Goal: Task Accomplishment & Management: Use online tool/utility

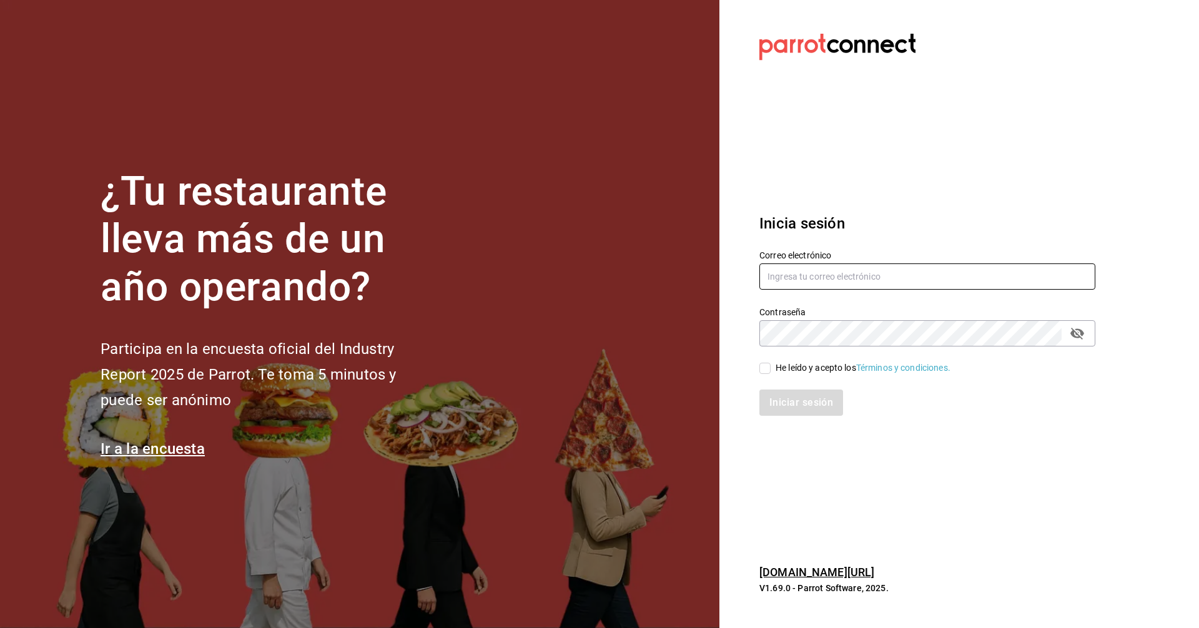
click at [846, 275] on input "text" at bounding box center [928, 277] width 336 height 26
type input "C"
type input "[EMAIL_ADDRESS][DOMAIN_NAME]"
click at [765, 372] on input "He leído y acepto los Términos y condiciones." at bounding box center [765, 368] width 11 height 11
checkbox input "true"
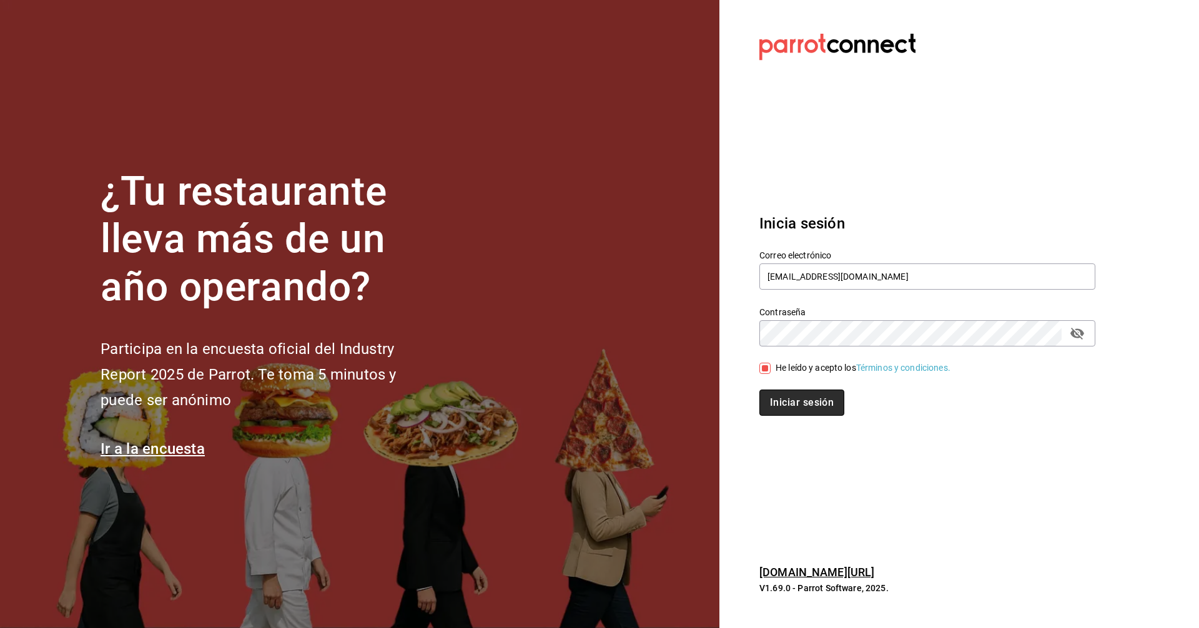
click at [781, 400] on button "Iniciar sesión" at bounding box center [802, 403] width 85 height 26
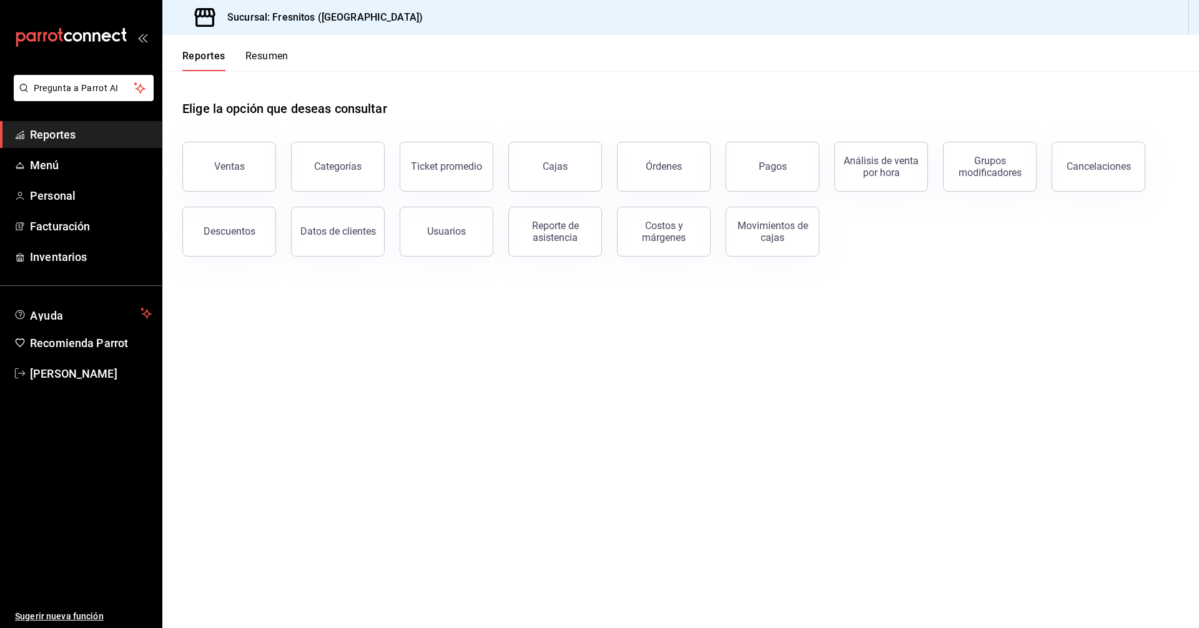
click at [252, 181] on button "Ventas" at bounding box center [229, 167] width 94 height 50
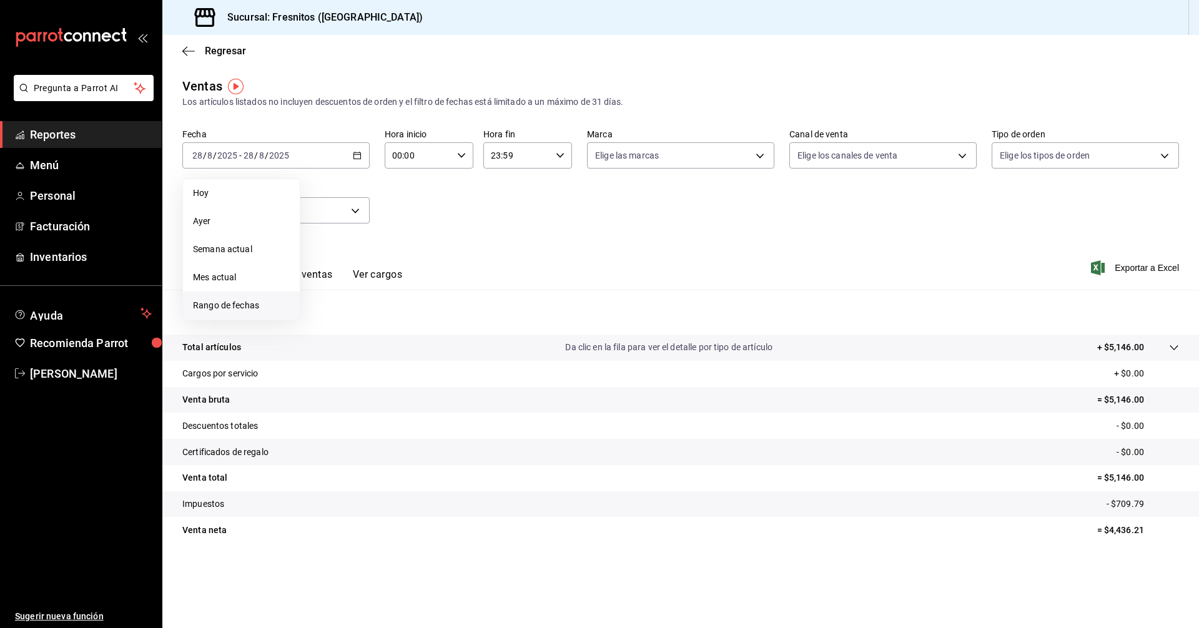
click at [248, 304] on span "Rango de fechas" at bounding box center [241, 305] width 97 height 13
click at [323, 315] on button "18" at bounding box center [326, 321] width 22 height 22
click at [455, 323] on abbr "24" at bounding box center [459, 321] width 8 height 9
click at [565, 230] on div "Fecha [DATE] [DATE] - [DATE] [DATE] Hora inicio 00:00 Hora inicio Hora fin 23:5…" at bounding box center [680, 184] width 997 height 110
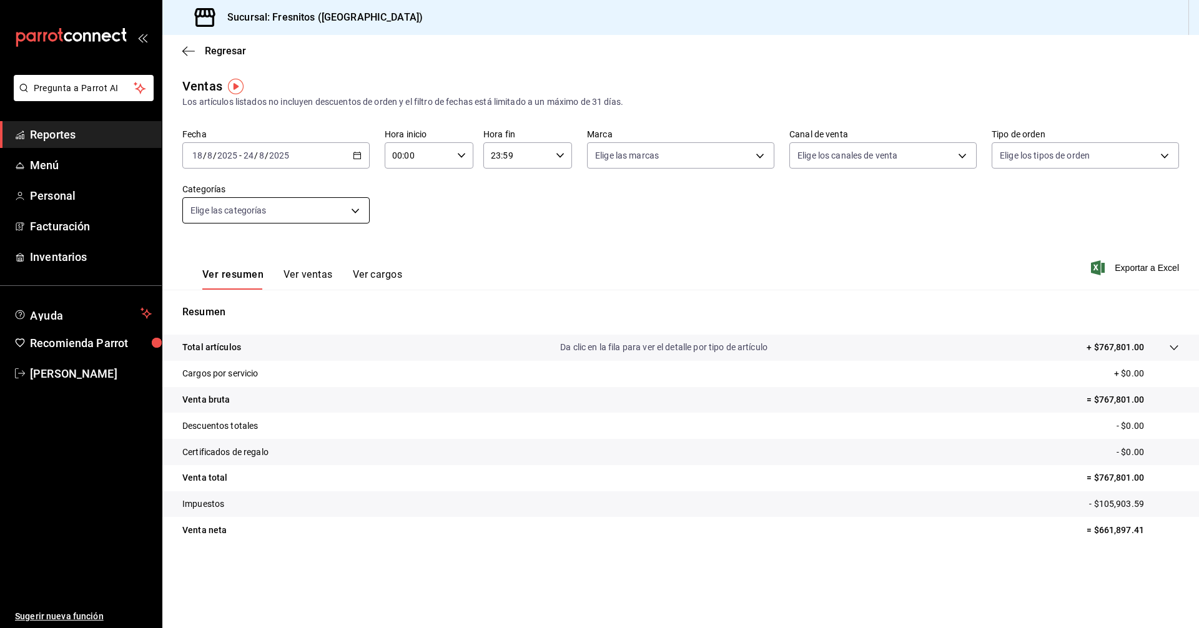
click at [313, 210] on body "Pregunta a Parrot AI Reportes Menú Personal Facturación Inventarios Ayuda Recom…" at bounding box center [599, 314] width 1199 height 628
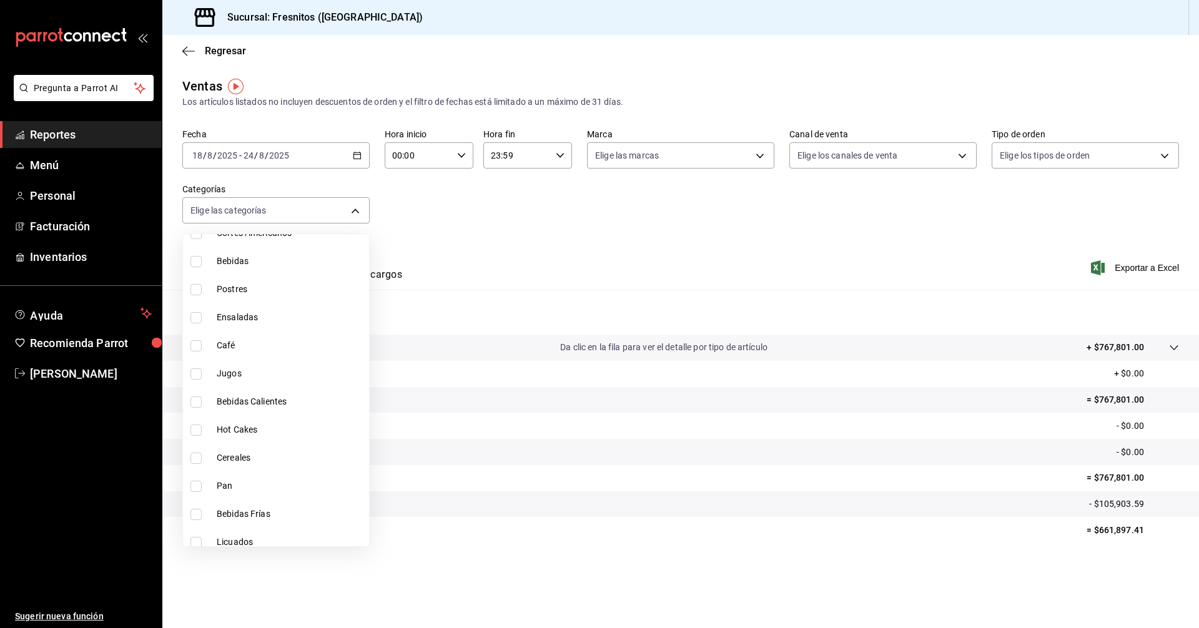
scroll to position [1165, 0]
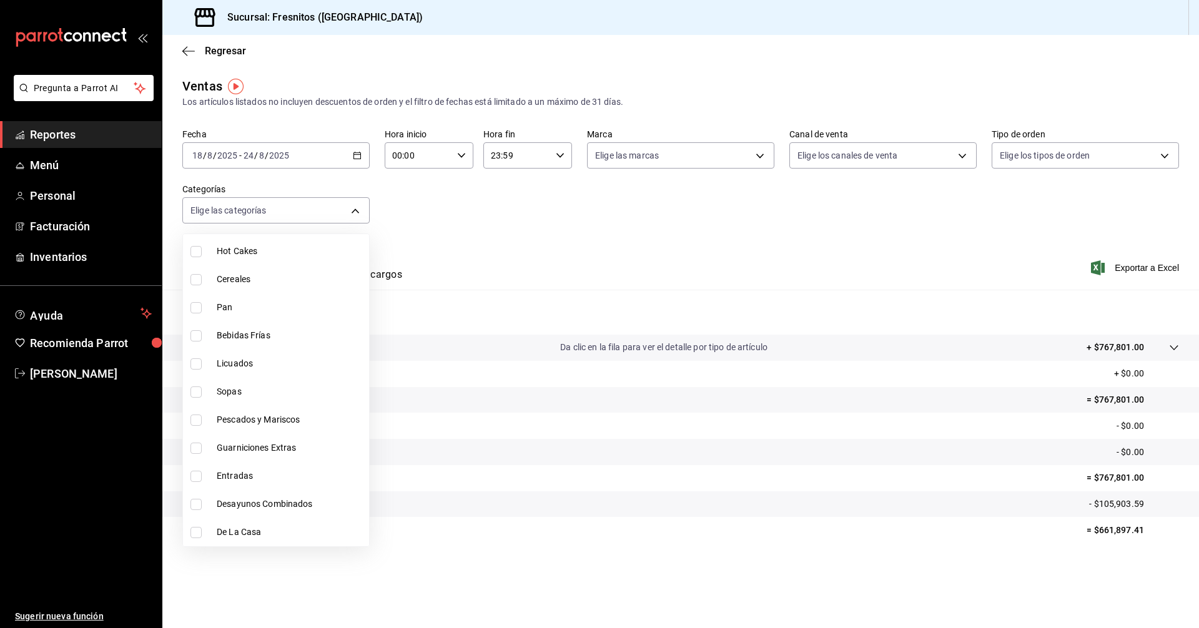
click at [277, 532] on span "De La Casa" at bounding box center [290, 532] width 147 height 13
type input "f6119913-d78b-4f89-b315-1376b93f7aa1"
checkbox input "true"
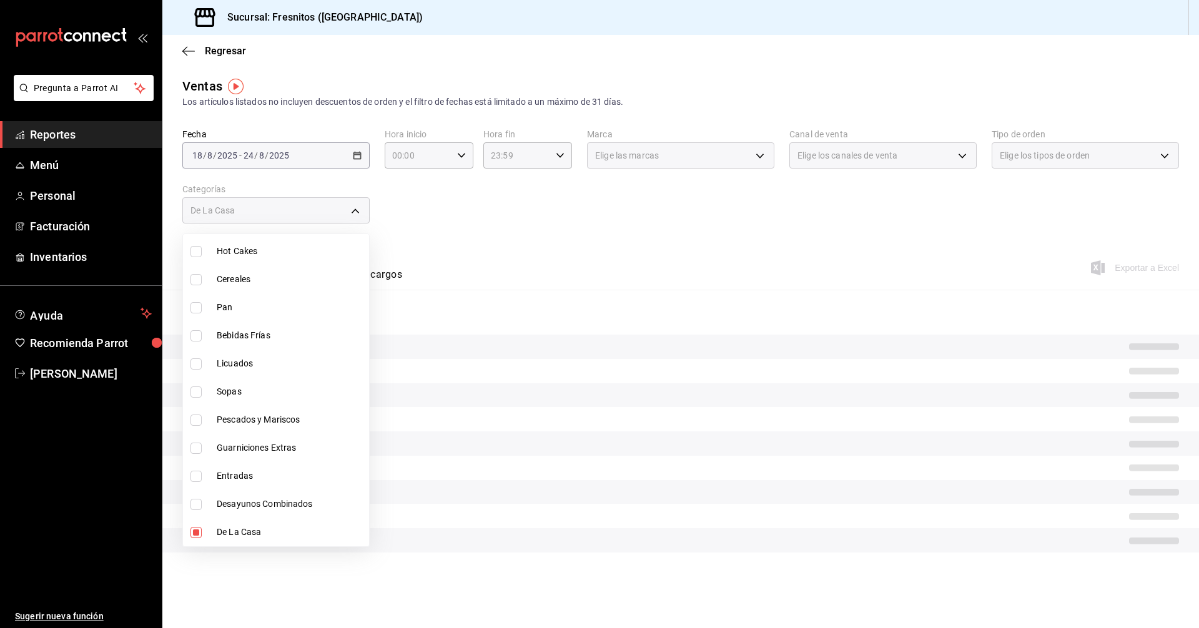
click at [491, 221] on div at bounding box center [599, 314] width 1199 height 628
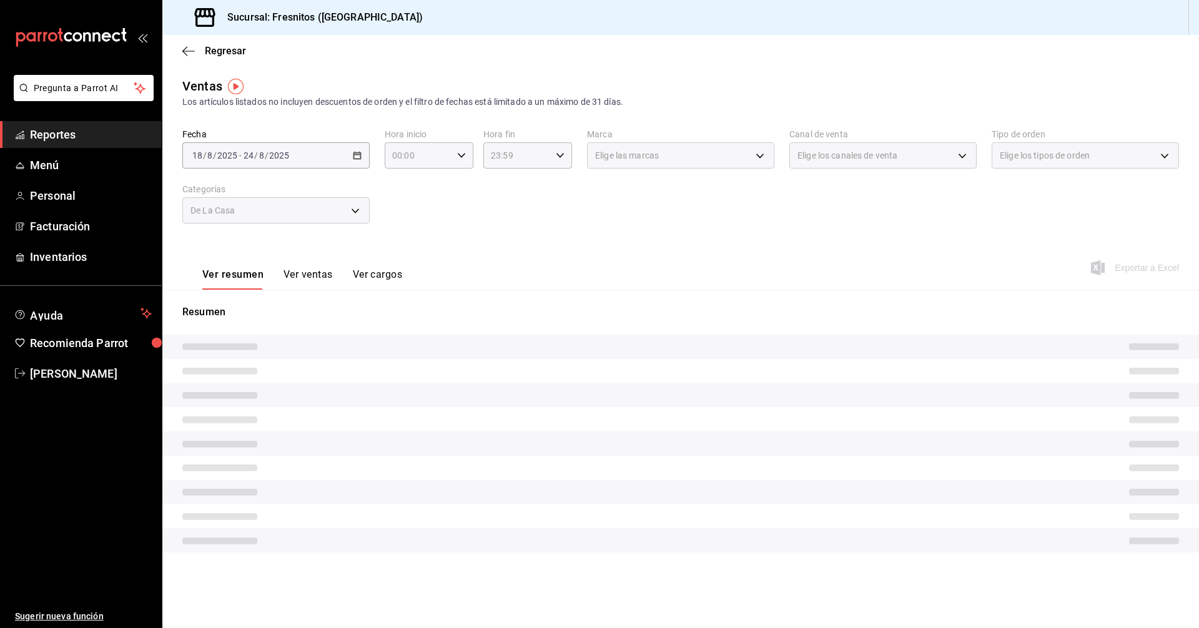
click at [308, 275] on button "Ver ventas" at bounding box center [308, 279] width 49 height 21
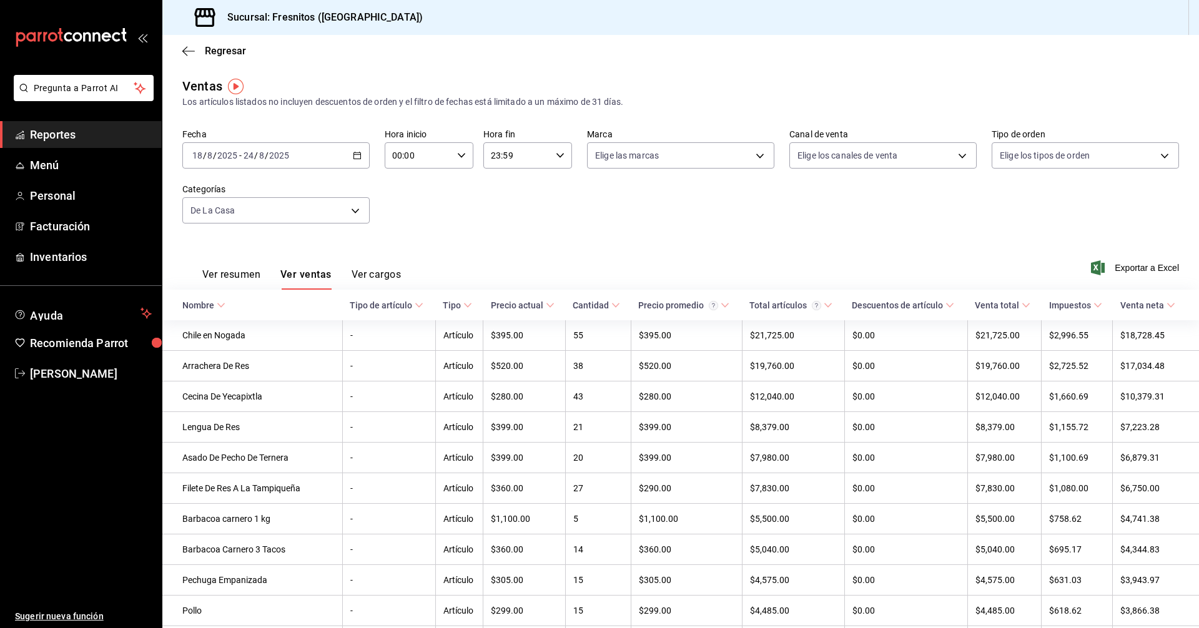
click at [217, 306] on icon at bounding box center [221, 305] width 9 height 9
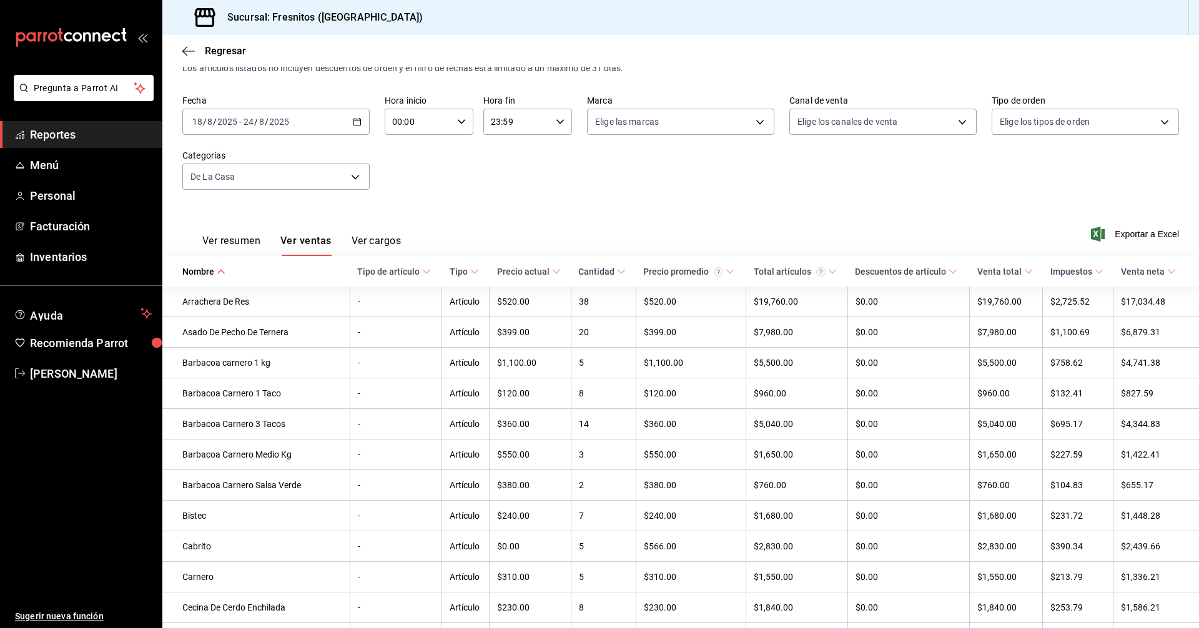
scroll to position [11, 0]
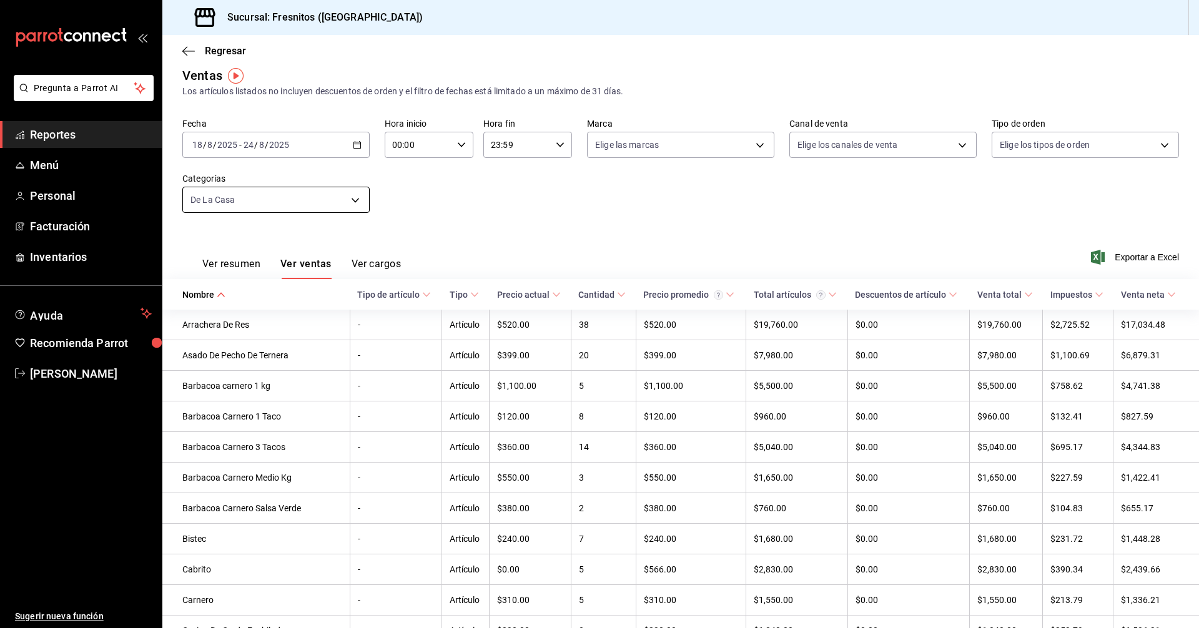
click at [355, 199] on body "Pregunta a Parrot AI Reportes Menú Personal Facturación Inventarios Ayuda Recom…" at bounding box center [599, 314] width 1199 height 628
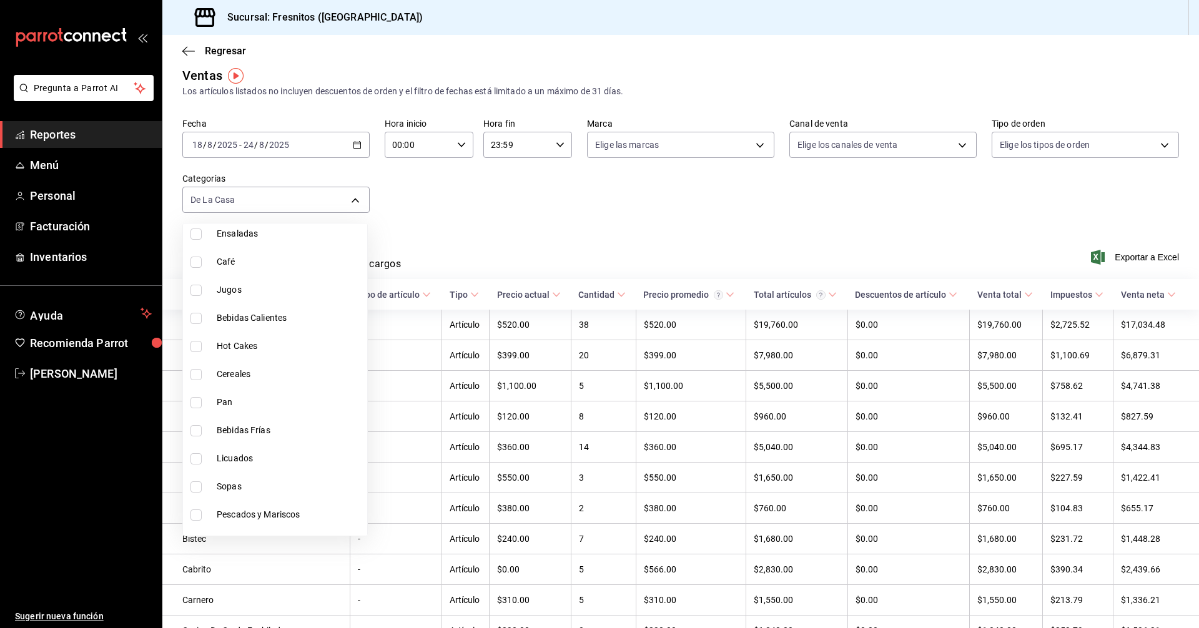
scroll to position [1165, 0]
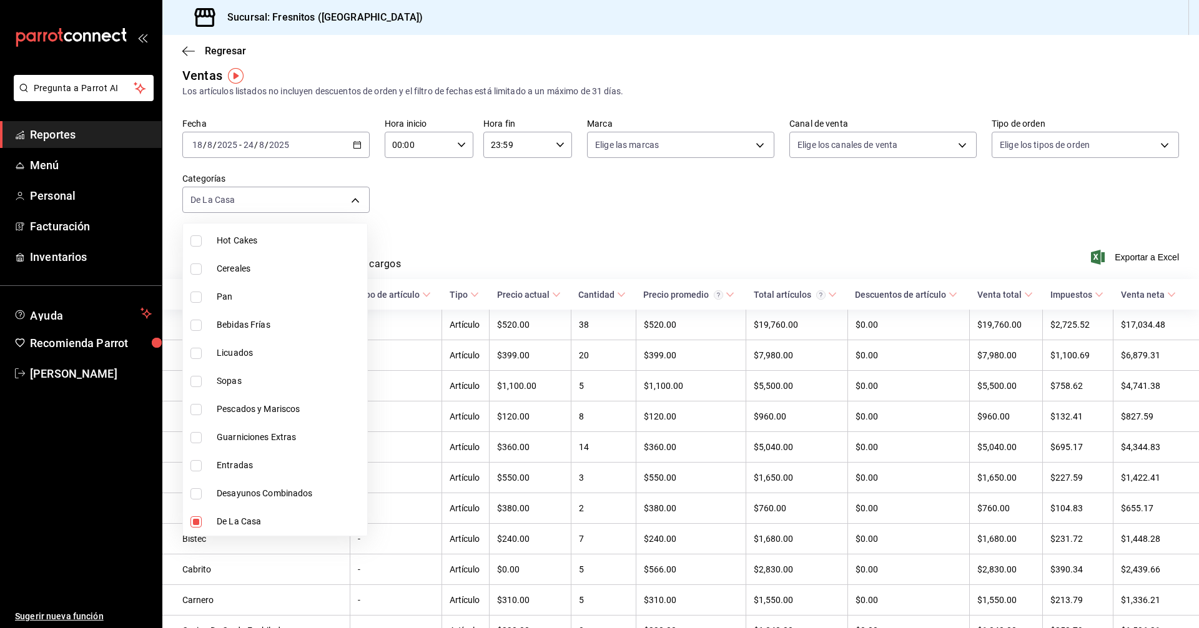
click at [196, 468] on input "checkbox" at bounding box center [196, 465] width 11 height 11
checkbox input "true"
type input "f6119913-d78b-4f89-b315-1376b93f7aa1,3dd7130d-623f-496b-8afd-ecd7a4aa8457"
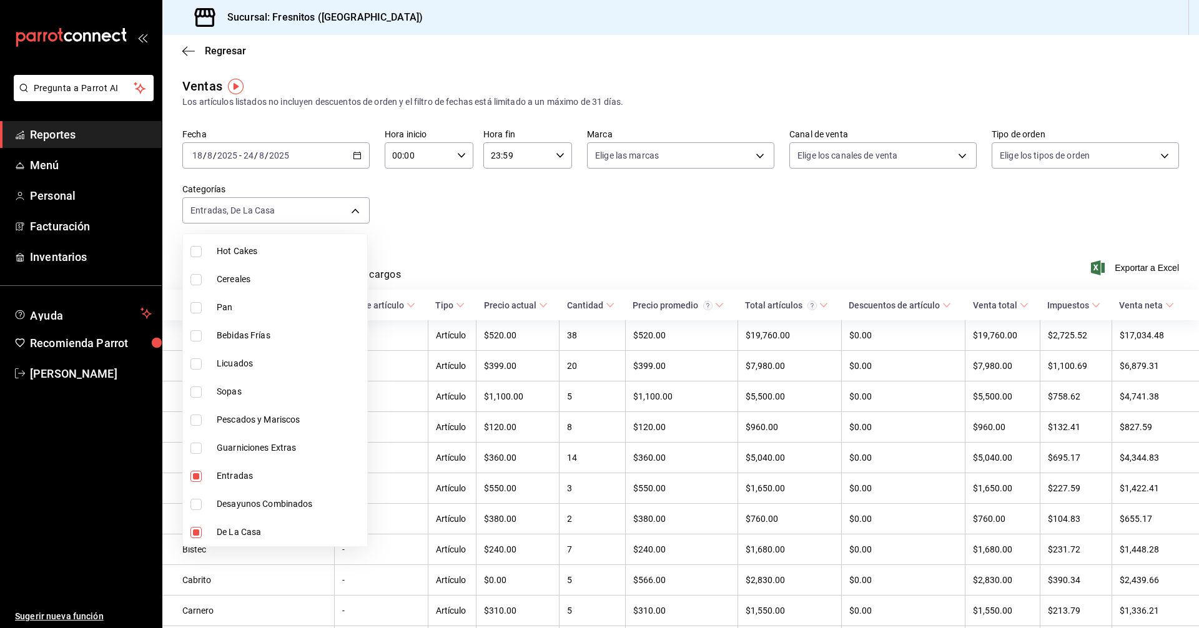
click at [577, 247] on div at bounding box center [599, 314] width 1199 height 628
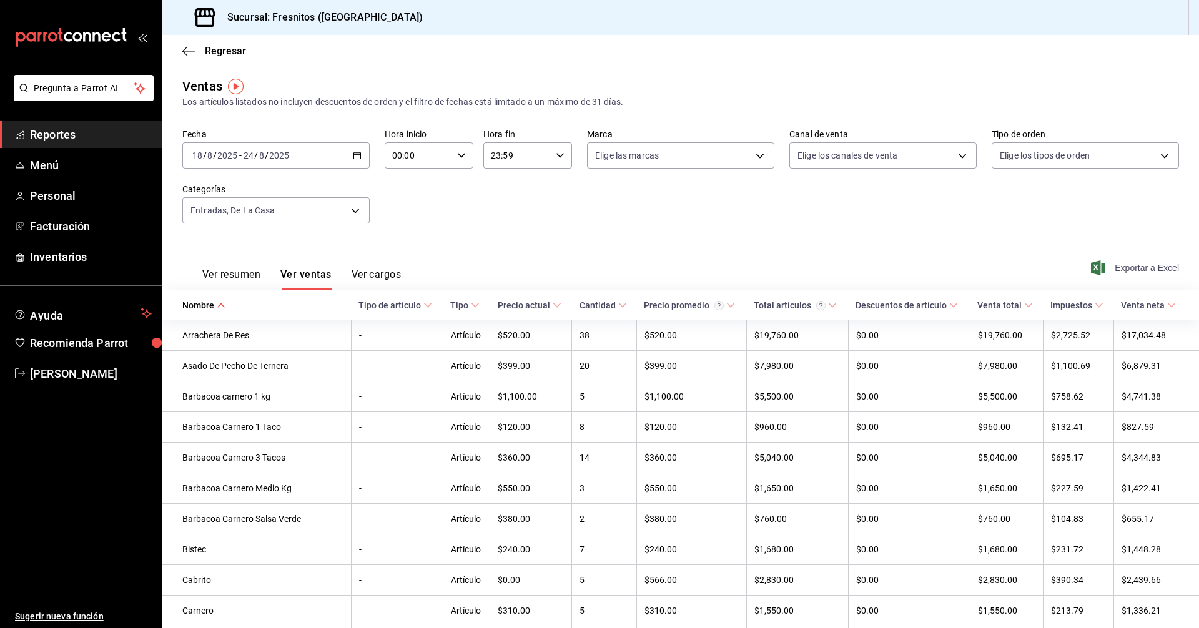
click at [1127, 265] on span "Exportar a Excel" at bounding box center [1137, 267] width 86 height 15
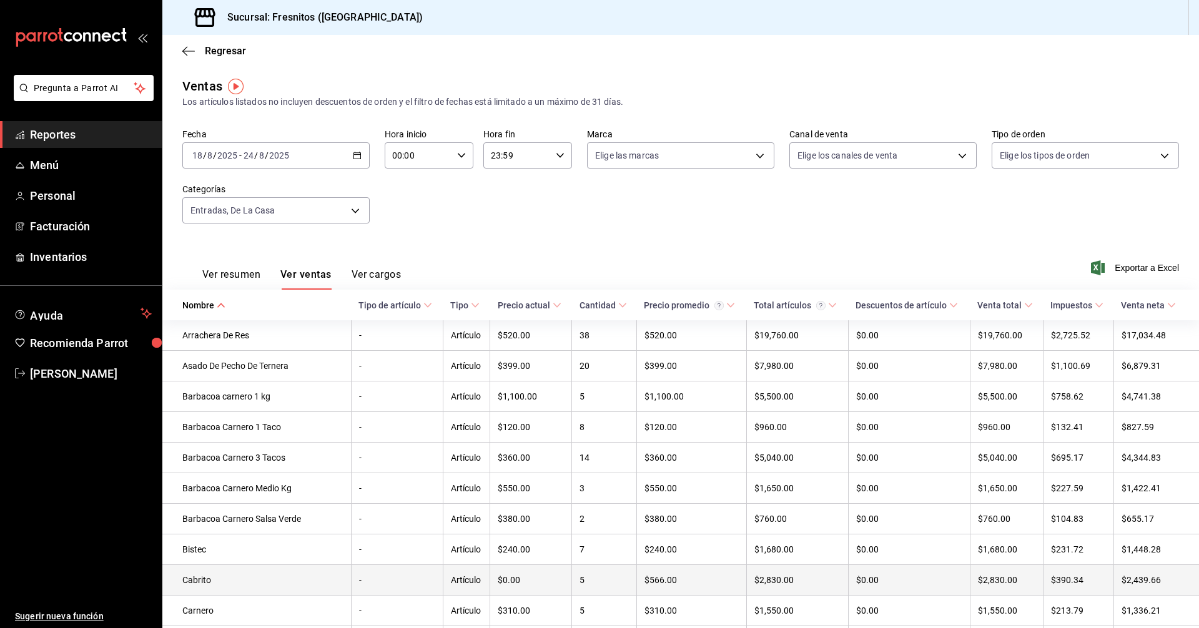
click at [231, 587] on td "Cabrito" at bounding box center [256, 580] width 189 height 31
